Goal: Task Accomplishment & Management: Manage account settings

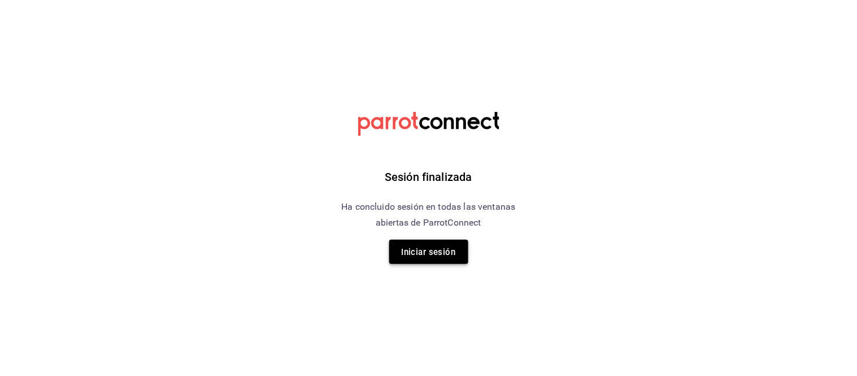
click at [419, 254] on font "Iniciar sesión" at bounding box center [429, 252] width 54 height 10
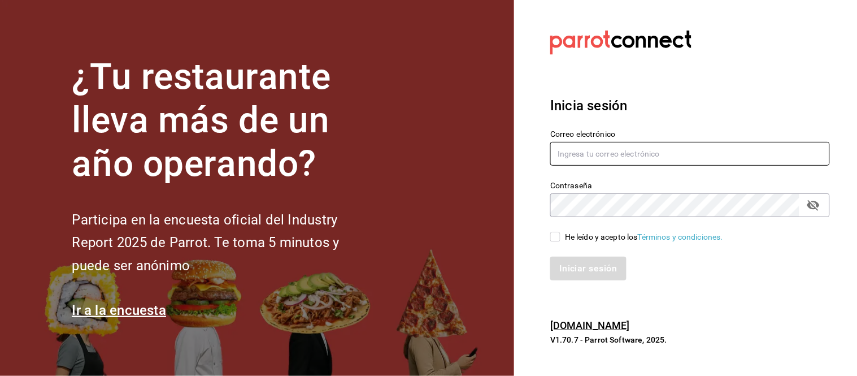
type input "[EMAIL_ADDRESS][PERSON_NAME][DOMAIN_NAME]"
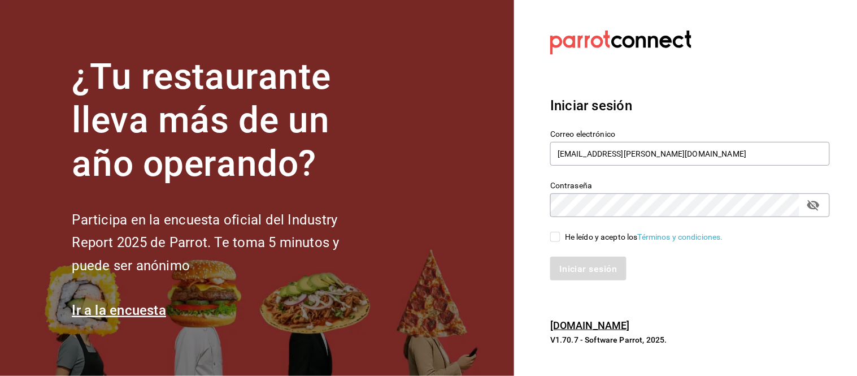
click at [550, 232] on input "He leído y acepto los Términos y condiciones." at bounding box center [555, 237] width 10 height 10
checkbox input "true"
click at [575, 263] on font "Iniciar sesión" at bounding box center [589, 268] width 58 height 11
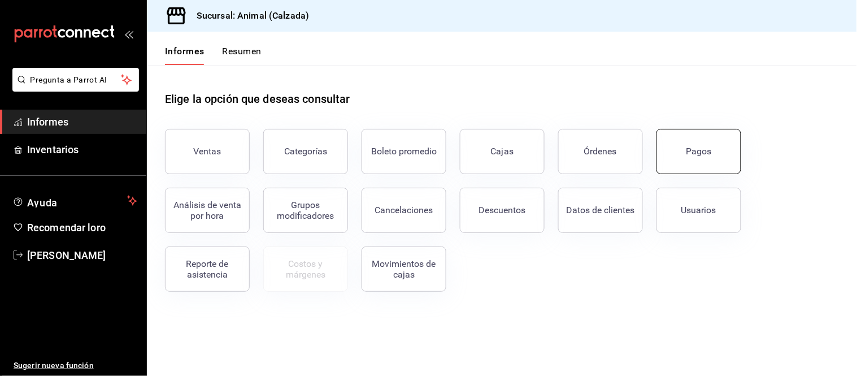
click at [712, 153] on button "Pagos" at bounding box center [698, 151] width 85 height 45
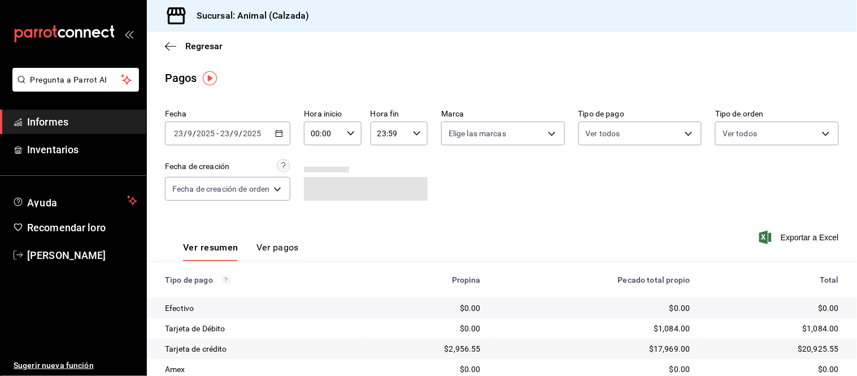
click at [320, 136] on input "00:00" at bounding box center [323, 133] width 38 height 23
click at [323, 168] on font "05" at bounding box center [319, 172] width 9 height 9
type input "05:00"
click at [507, 214] on div at bounding box center [428, 188] width 857 height 376
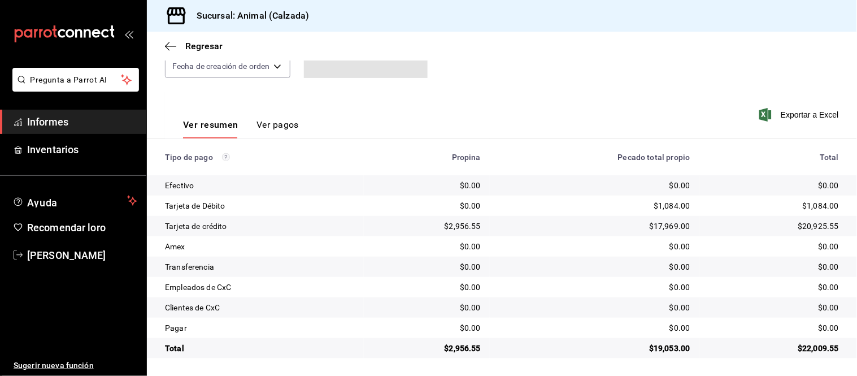
scroll to position [123, 0]
click at [71, 114] on span "Informes" at bounding box center [82, 121] width 110 height 15
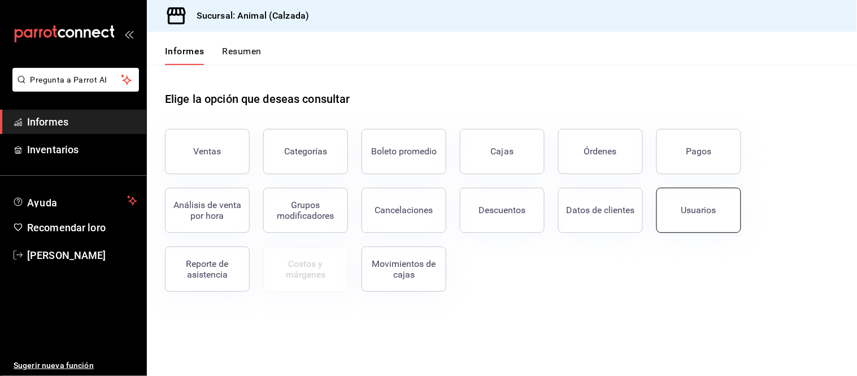
drag, startPoint x: 659, startPoint y: 211, endPoint x: 639, endPoint y: 211, distance: 19.8
click at [660, 211] on button "Usuarios" at bounding box center [698, 210] width 85 height 45
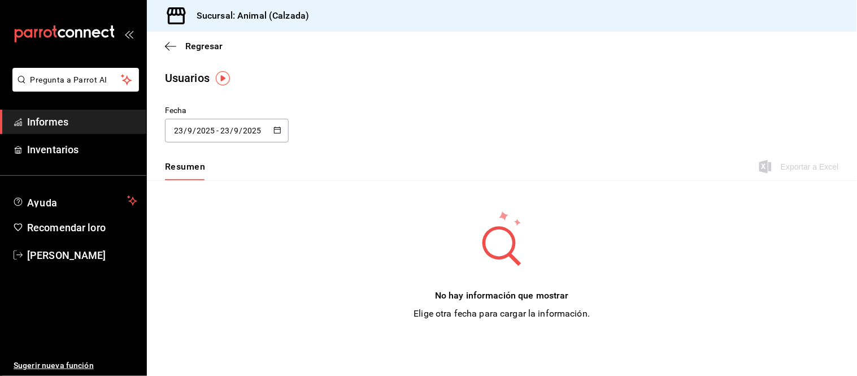
click at [178, 167] on font "Resumen" at bounding box center [185, 166] width 40 height 11
click at [274, 132] on icon "button" at bounding box center [277, 130] width 8 height 8
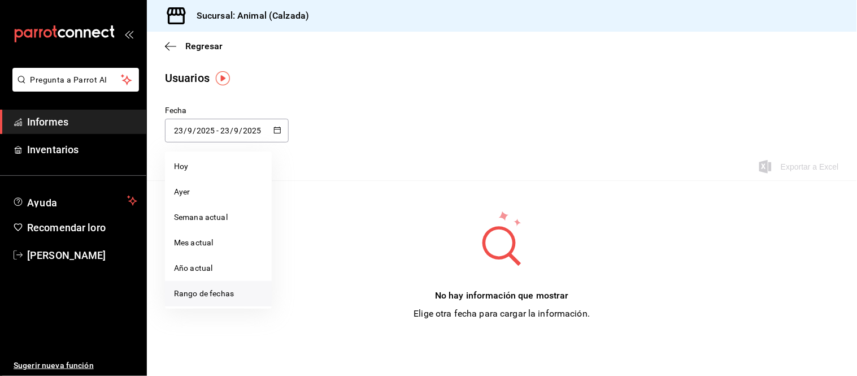
click at [208, 296] on font "Rango de fechas" at bounding box center [204, 293] width 60 height 9
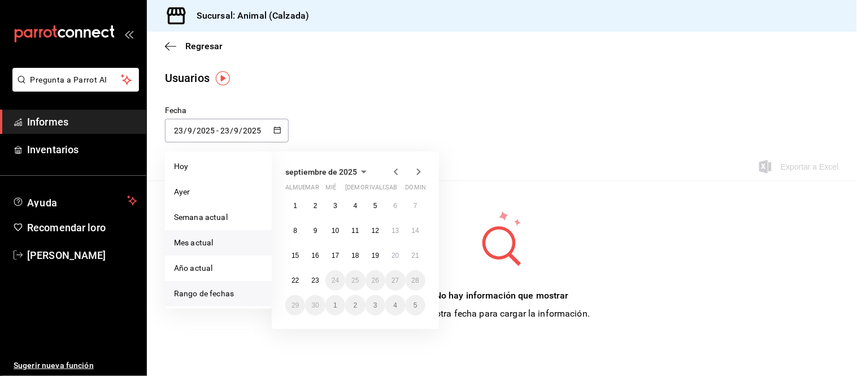
click at [210, 238] on font "Mes actual" at bounding box center [193, 242] width 39 height 9
type input "2025-09-01"
type input "1"
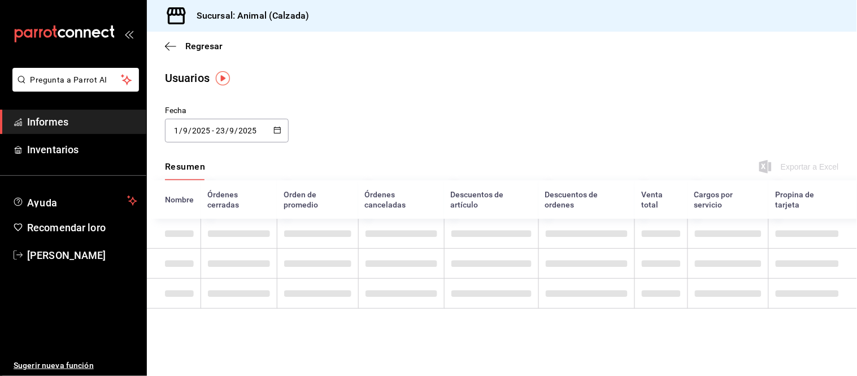
click at [221, 206] on th "Órdenes cerradas" at bounding box center [239, 199] width 76 height 38
click at [173, 195] on font "Nombre" at bounding box center [179, 199] width 29 height 9
click at [204, 166] on font "Resumen" at bounding box center [185, 166] width 40 height 11
click at [185, 76] on font "Usuarios" at bounding box center [187, 78] width 45 height 14
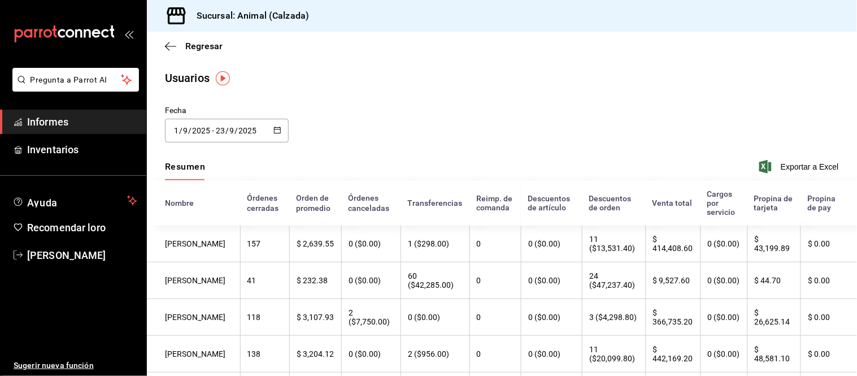
drag, startPoint x: 193, startPoint y: 78, endPoint x: 164, endPoint y: 86, distance: 30.0
click at [190, 78] on font "Usuarios" at bounding box center [187, 78] width 45 height 14
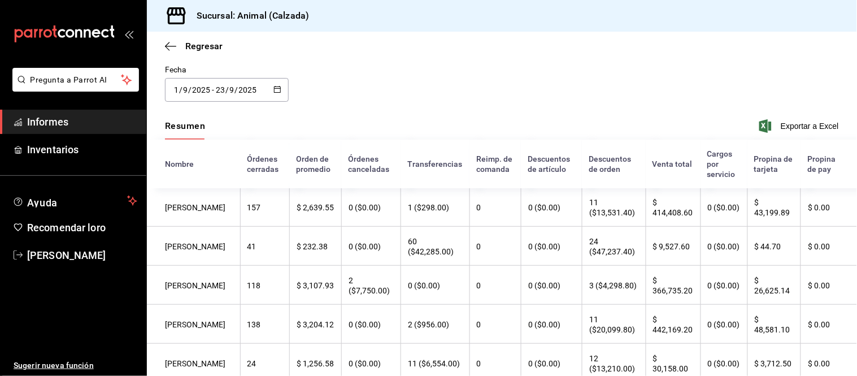
scroll to position [63, 0]
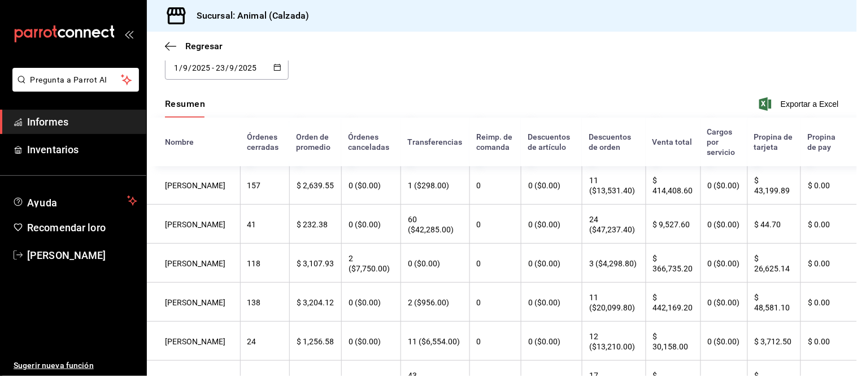
click at [176, 268] on font "VÍCTOR XOLOT" at bounding box center [195, 263] width 60 height 9
click at [277, 67] on icon "button" at bounding box center [277, 67] width 8 height 8
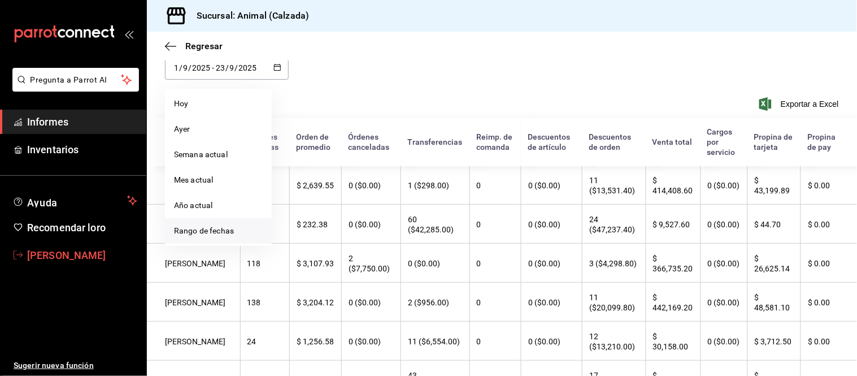
click at [97, 253] on font "Citlali Juárez Contreras" at bounding box center [66, 255] width 79 height 12
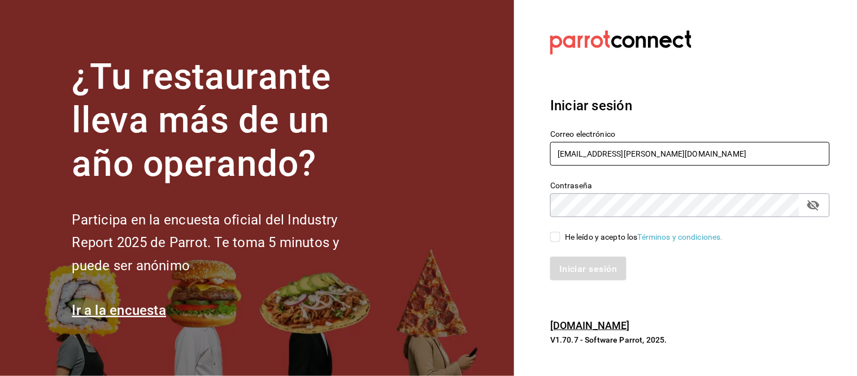
drag, startPoint x: 630, startPoint y: 155, endPoint x: 614, endPoint y: 149, distance: 17.5
click at [630, 155] on input "[EMAIL_ADDRESS][PERSON_NAME][DOMAIN_NAME]" at bounding box center [690, 154] width 280 height 24
type input "alejandro.orzua@grupocosteno.com"
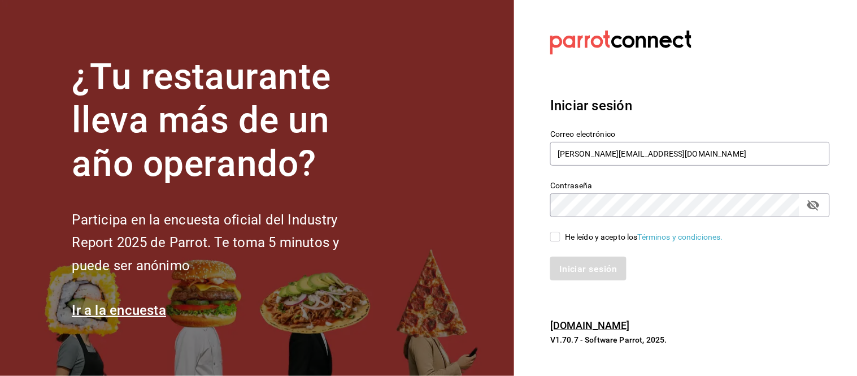
click at [555, 236] on input "He leído y acepto los Términos y condiciones." at bounding box center [555, 237] width 10 height 10
checkbox input "true"
click at [561, 259] on button "Iniciar sesión" at bounding box center [588, 268] width 77 height 24
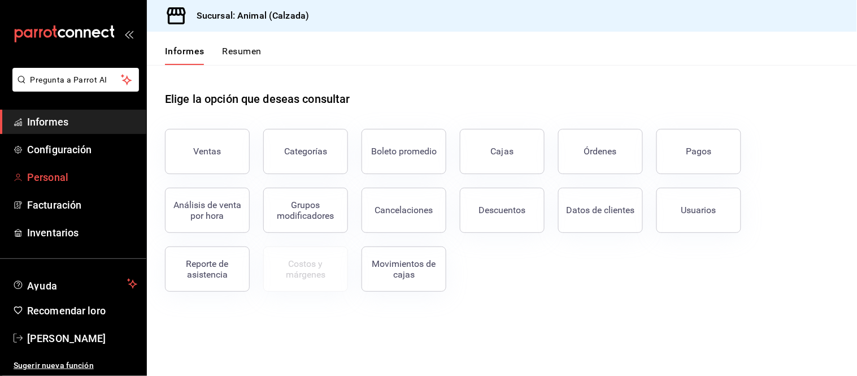
click at [47, 176] on font "Personal" at bounding box center [47, 177] width 41 height 12
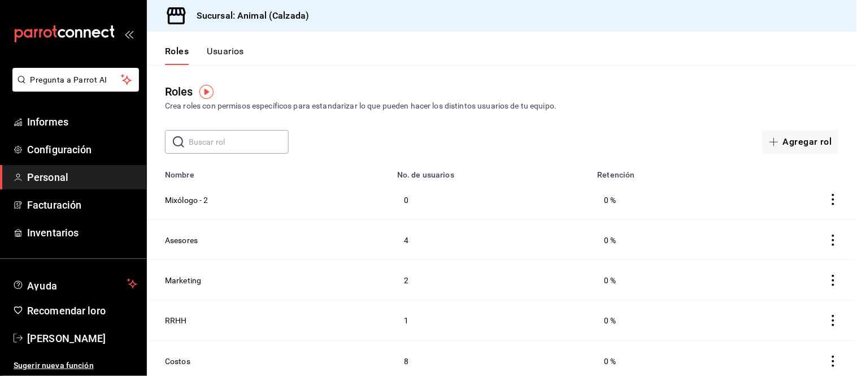
click at [217, 50] on font "Usuarios" at bounding box center [225, 51] width 37 height 11
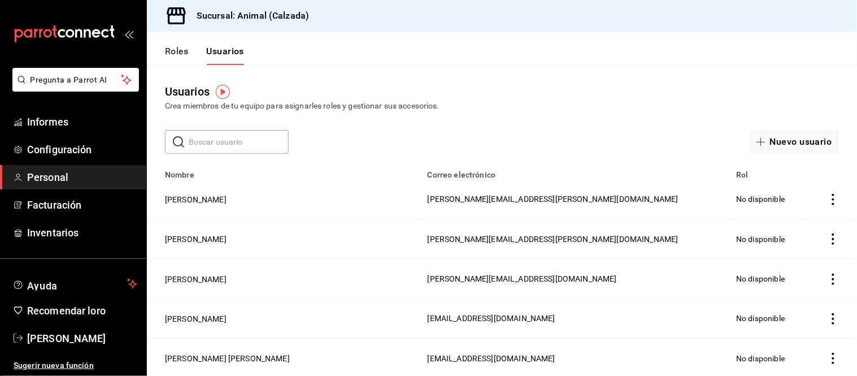
click at [224, 149] on input "text" at bounding box center [239, 141] width 100 height 23
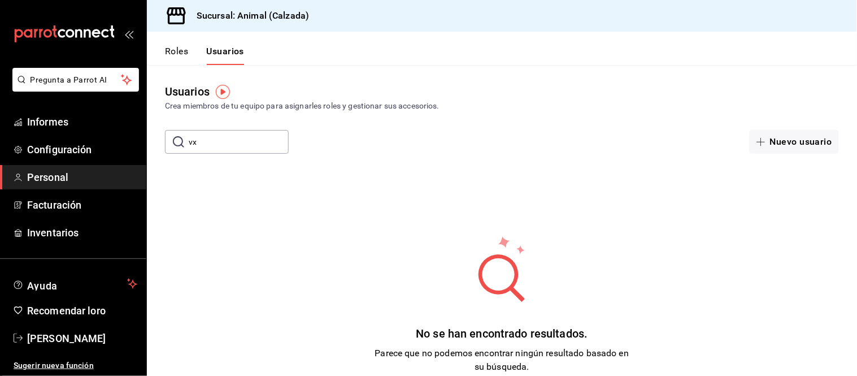
type input "v"
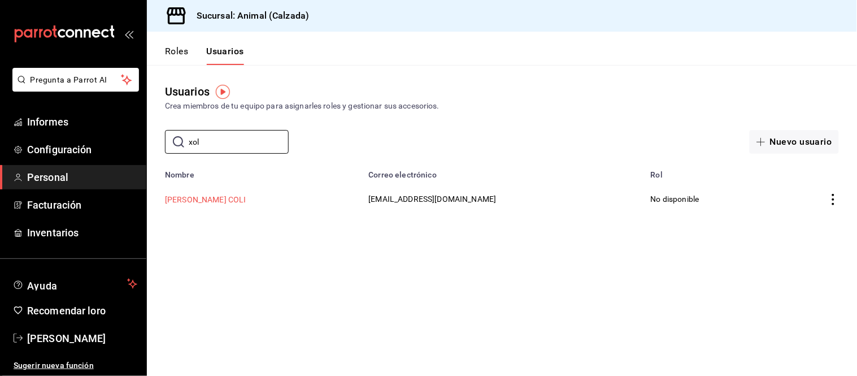
type input "xol"
click at [198, 199] on button "VICTOR MANUEL XOLOT COLI" at bounding box center [205, 199] width 81 height 11
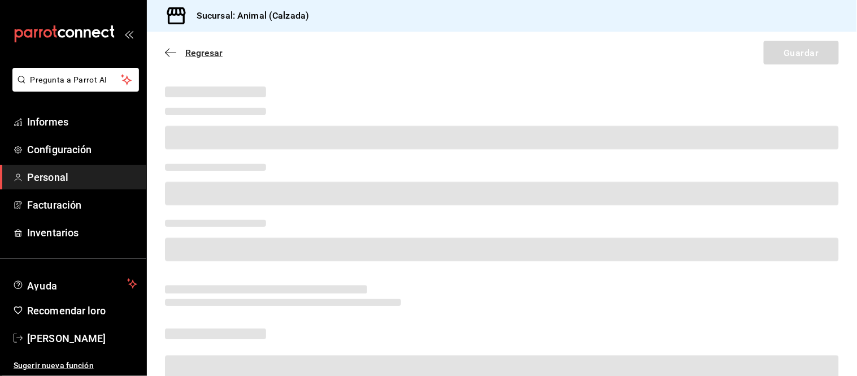
click at [171, 53] on icon "button" at bounding box center [170, 52] width 11 height 10
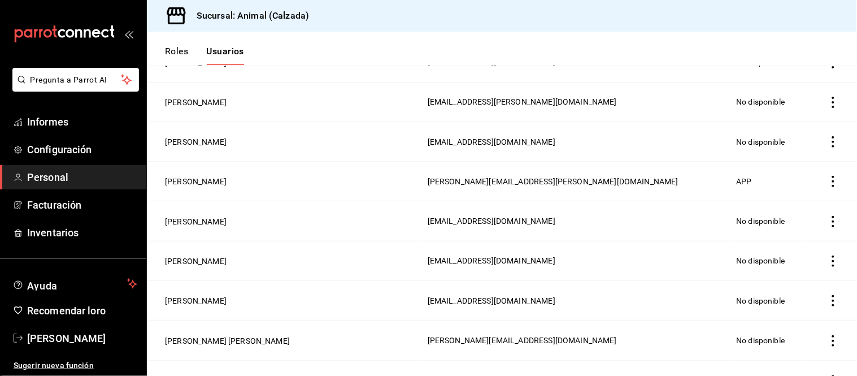
scroll to position [1757, 0]
